Goal: Information Seeking & Learning: Learn about a topic

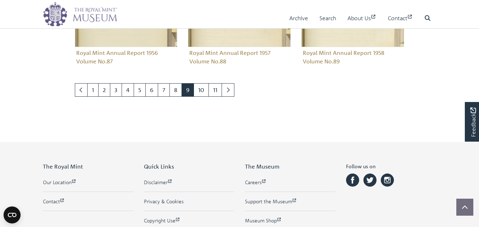
scroll to position [596, 0]
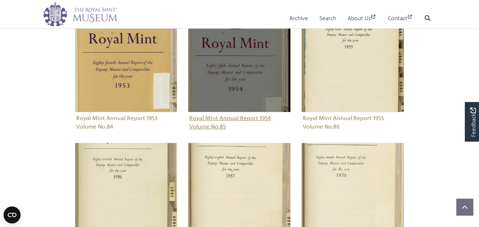
click at [244, 77] on img "Sub-collection" at bounding box center [239, 61] width 103 height 103
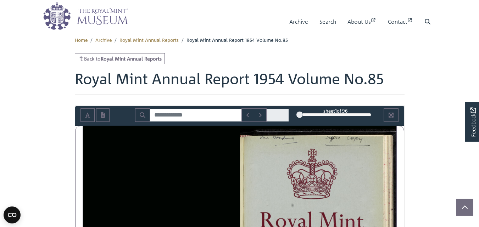
scroll to position [198, 0]
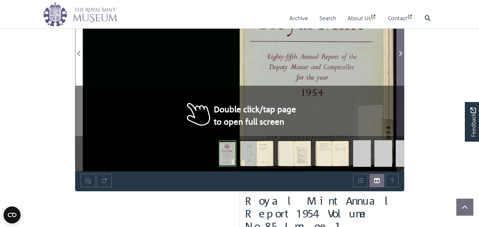
click at [397, 51] on span "Next Page" at bounding box center [399, 53] width 7 height 9
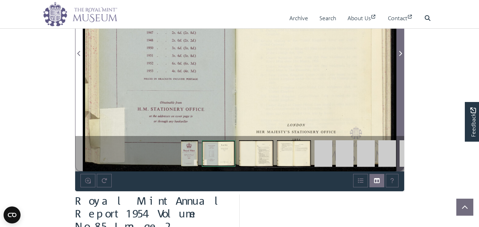
click at [397, 51] on span "Next Page" at bounding box center [399, 53] width 7 height 9
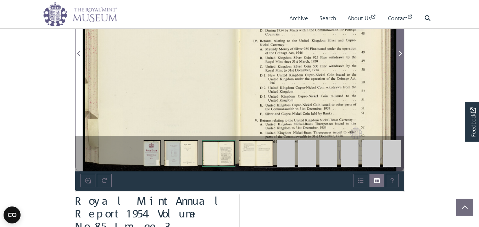
click at [397, 51] on span "Next Page" at bounding box center [399, 53] width 7 height 9
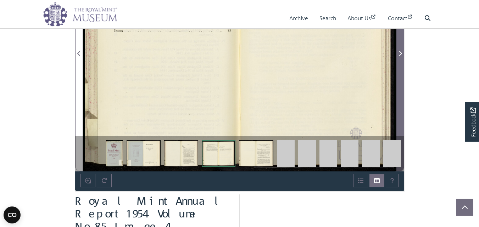
click at [397, 51] on span "Next Page" at bounding box center [399, 53] width 7 height 9
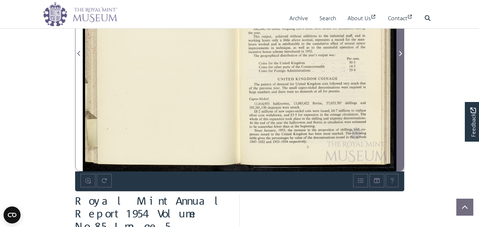
click at [398, 53] on icon "Next Page" at bounding box center [400, 54] width 4 height 6
